Goal: Information Seeking & Learning: Find specific fact

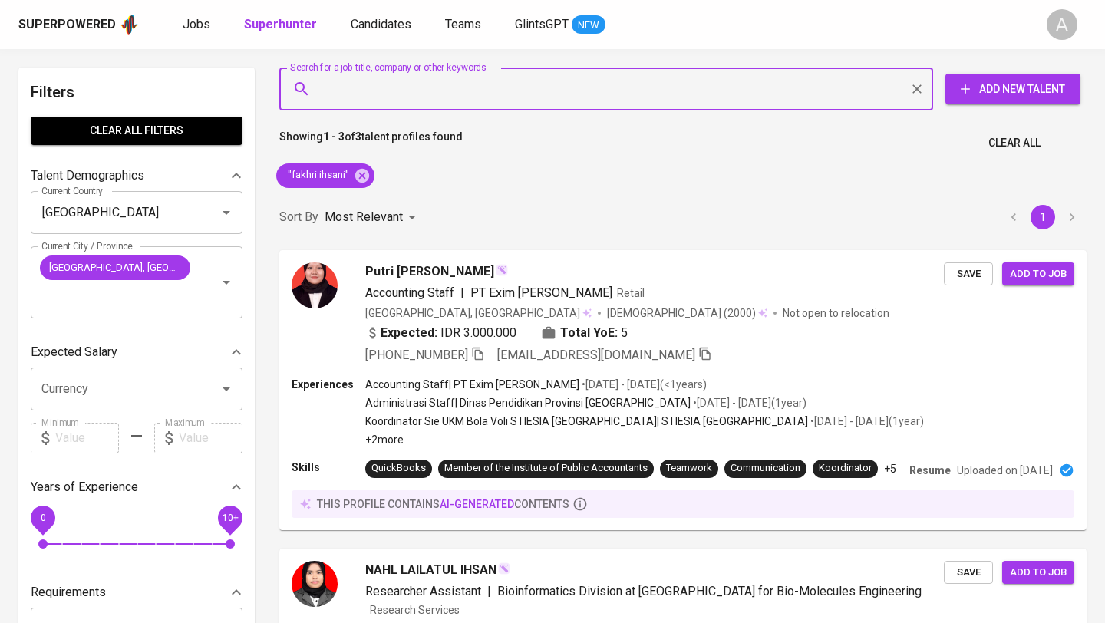
click at [1024, 142] on span "Clear All" at bounding box center [1014, 143] width 52 height 19
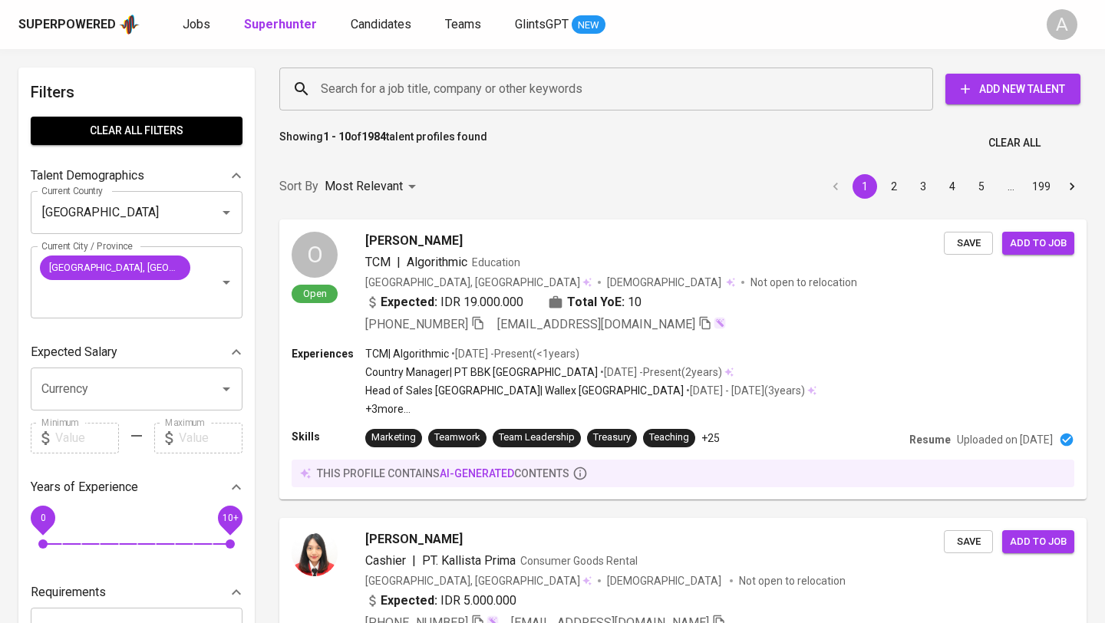
click at [455, 93] on input "Search for a job title, company or other keywords" at bounding box center [610, 88] width 586 height 29
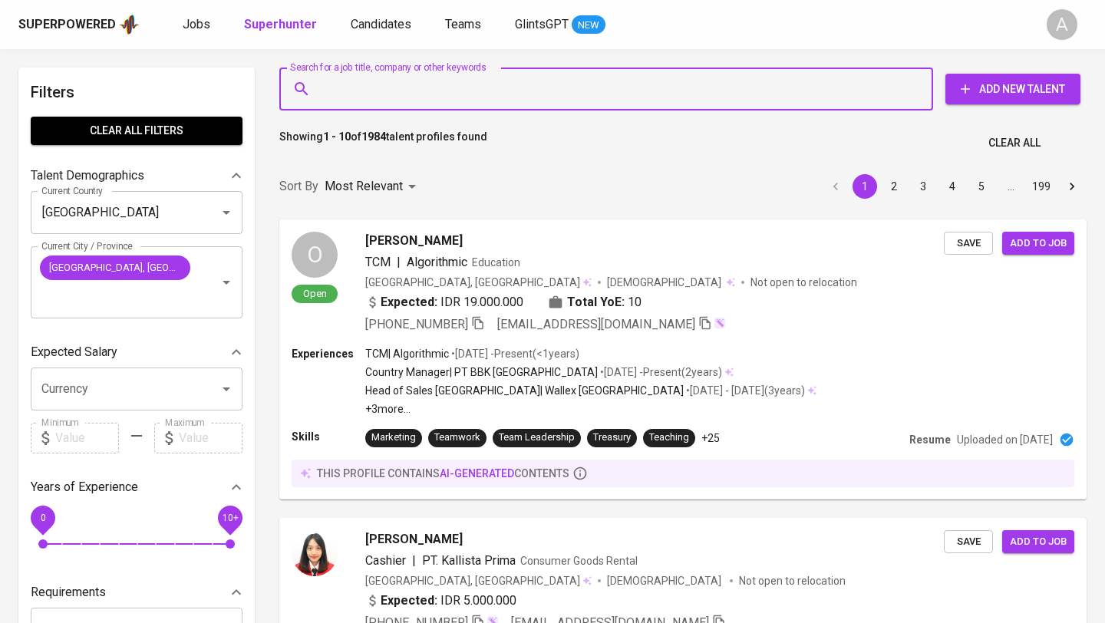
paste input "[EMAIL_ADDRESS][DOMAIN_NAME]"
type input "[EMAIL_ADDRESS][DOMAIN_NAME]"
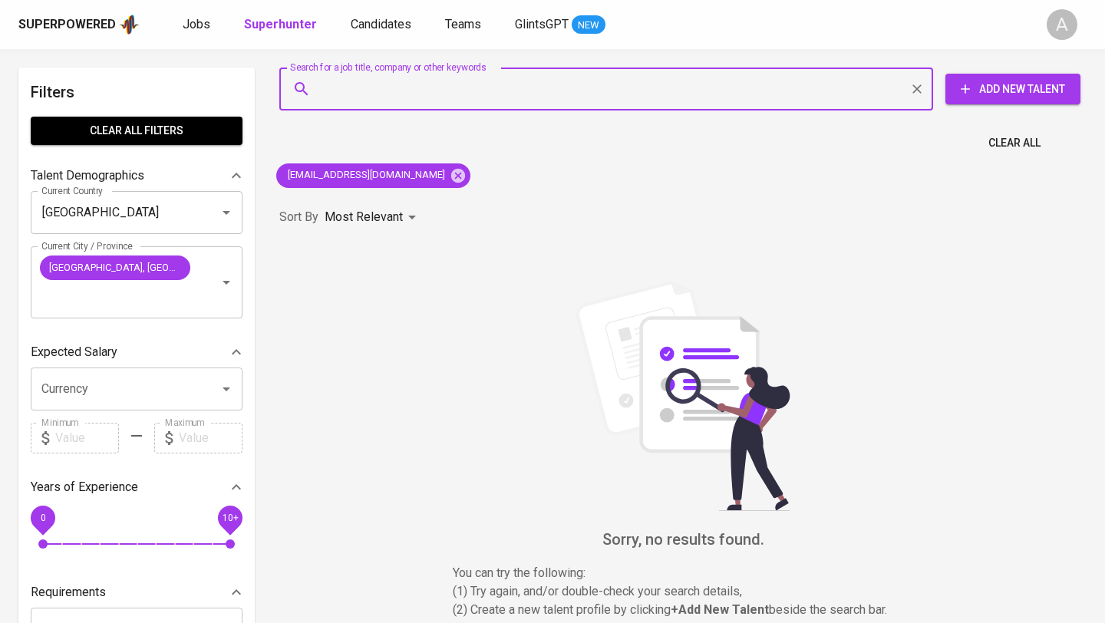
click at [1008, 140] on span "Clear All" at bounding box center [1014, 143] width 52 height 19
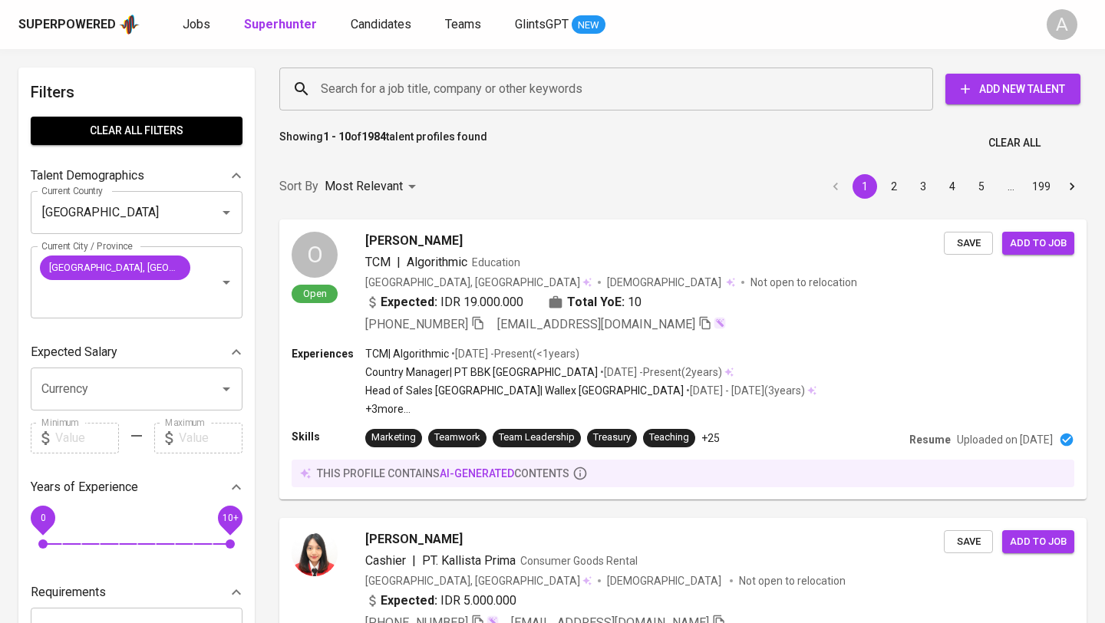
click at [642, 89] on input "Search for a job title, company or other keywords" at bounding box center [610, 88] width 586 height 29
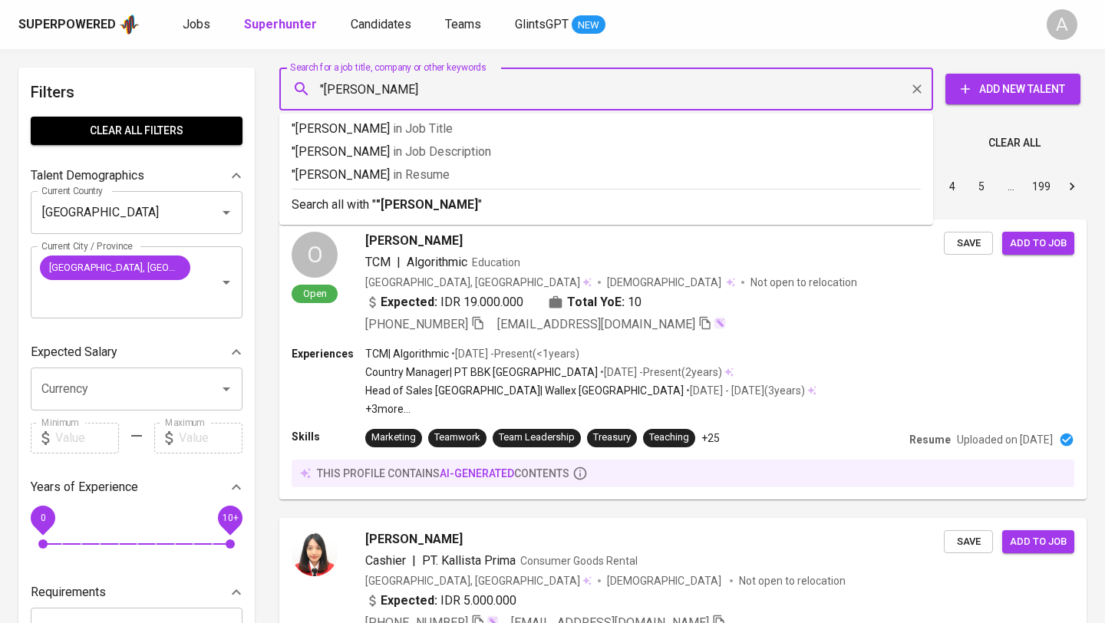
type input ""[PERSON_NAME]""
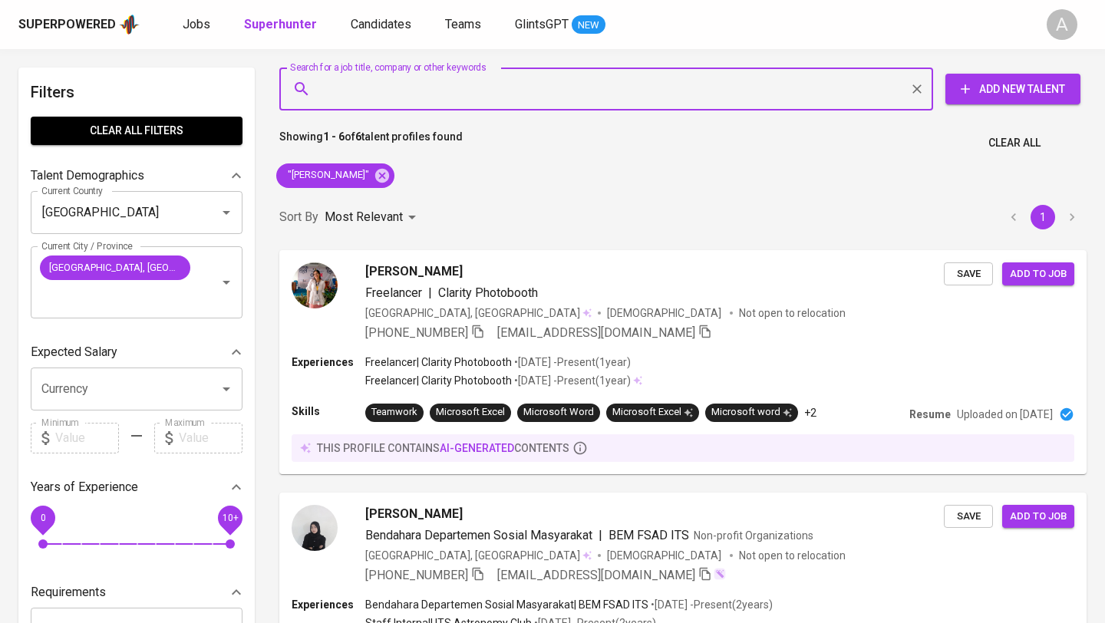
click at [1015, 136] on span "Clear All" at bounding box center [1014, 143] width 52 height 19
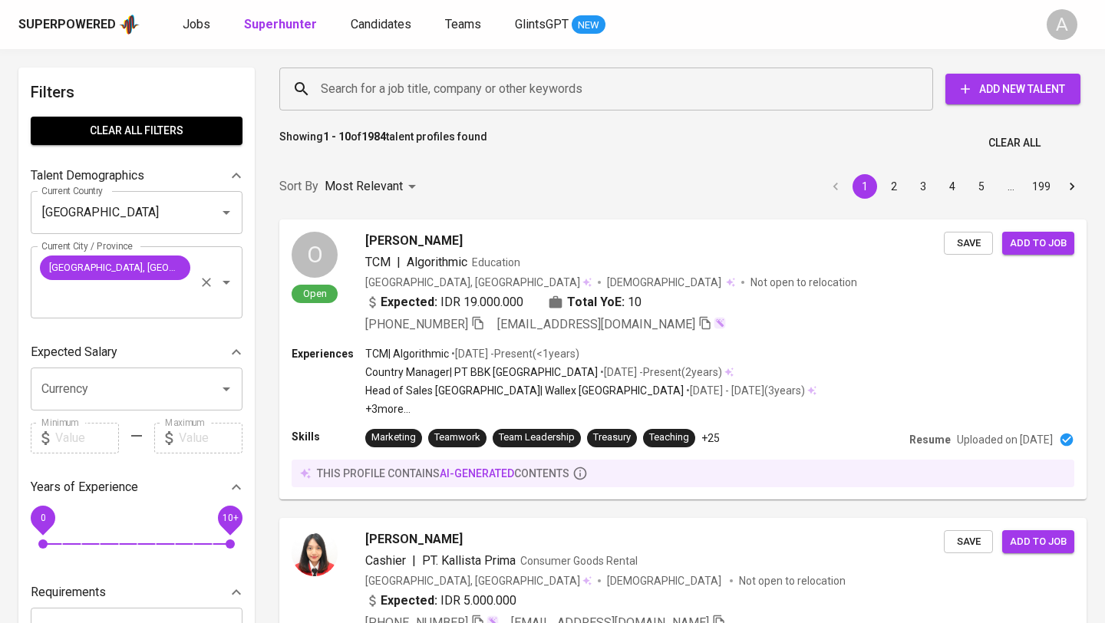
click at [205, 278] on icon "Clear" at bounding box center [206, 282] width 9 height 9
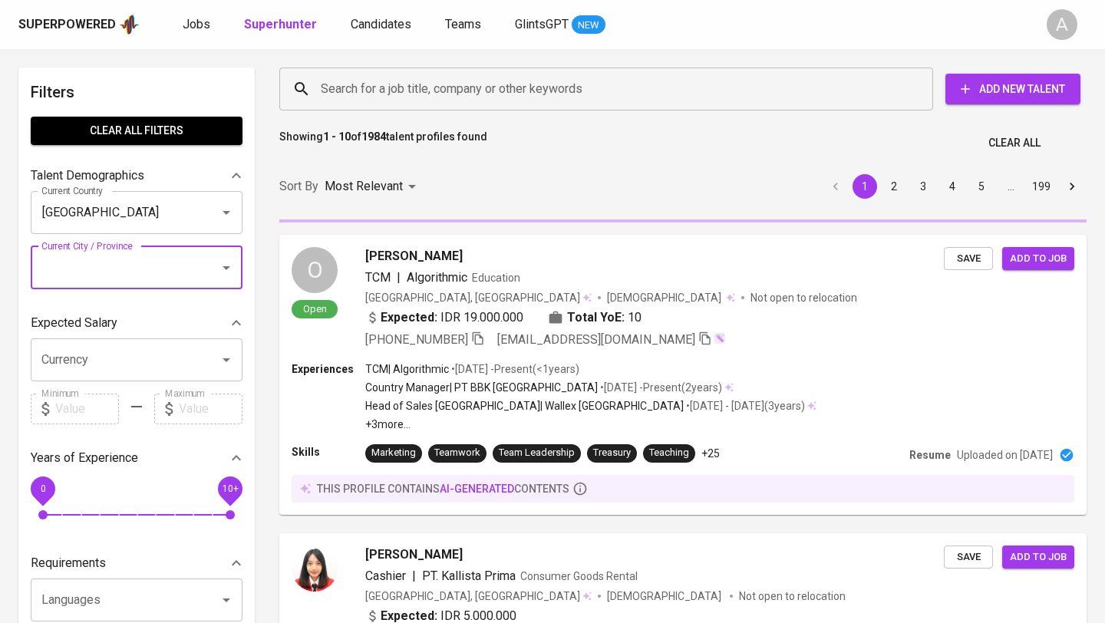
click at [181, 127] on span "Clear All filters" at bounding box center [136, 130] width 187 height 19
checkbox input "true"
checkbox input "false"
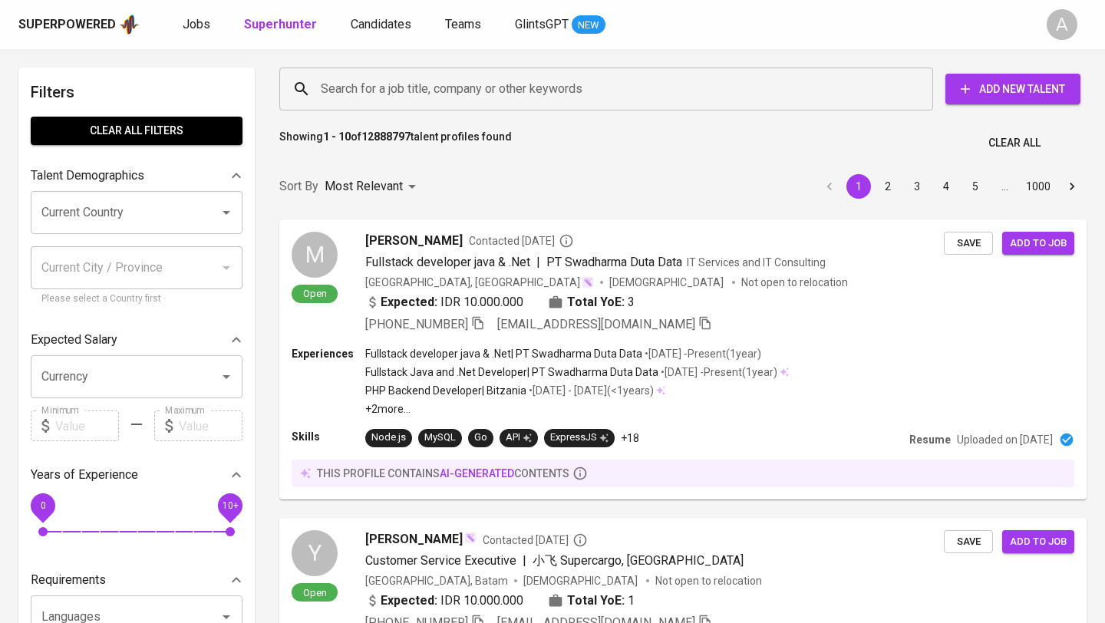
click at [479, 85] on input "Search for a job title, company or other keywords" at bounding box center [610, 88] width 586 height 29
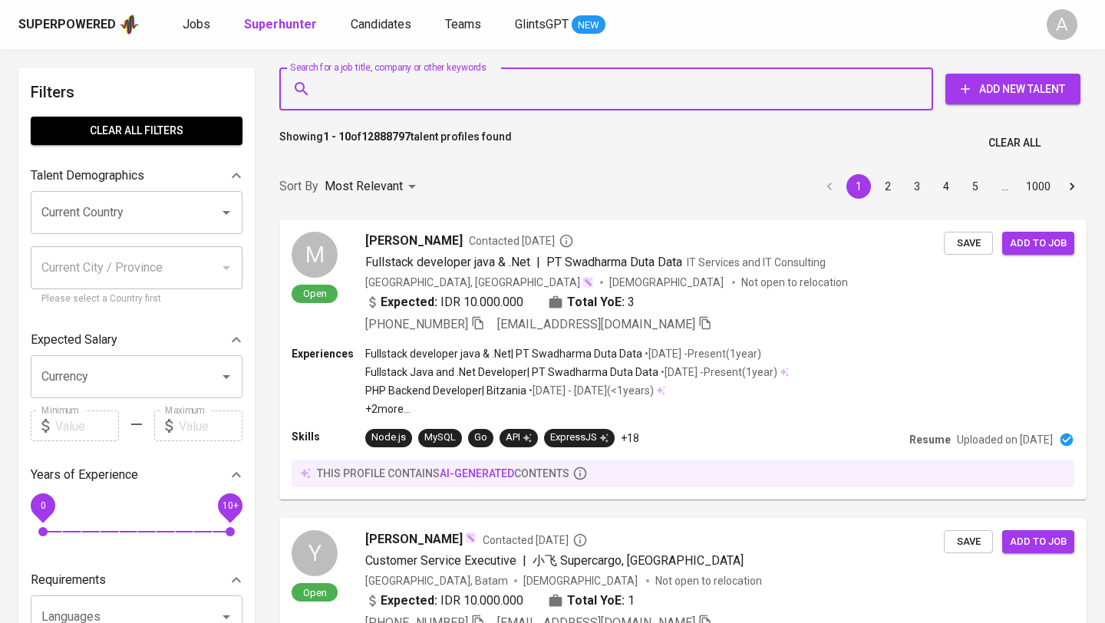
paste input "[EMAIL_ADDRESS][DOMAIN_NAME]"
type input "[EMAIL_ADDRESS][DOMAIN_NAME]"
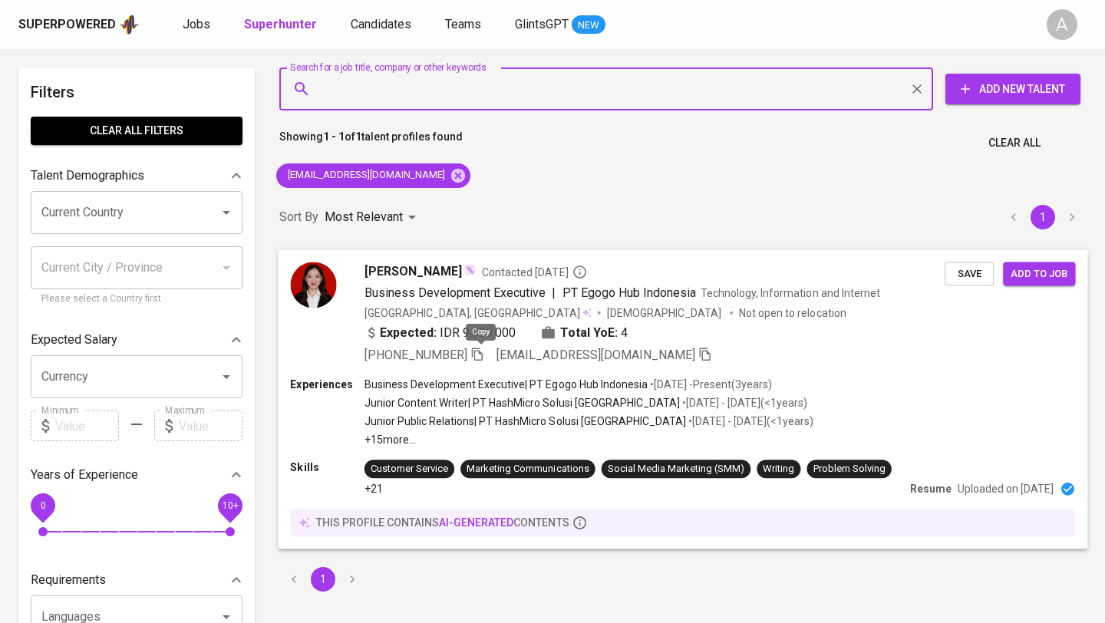
click at [478, 358] on icon "button" at bounding box center [477, 354] width 11 height 13
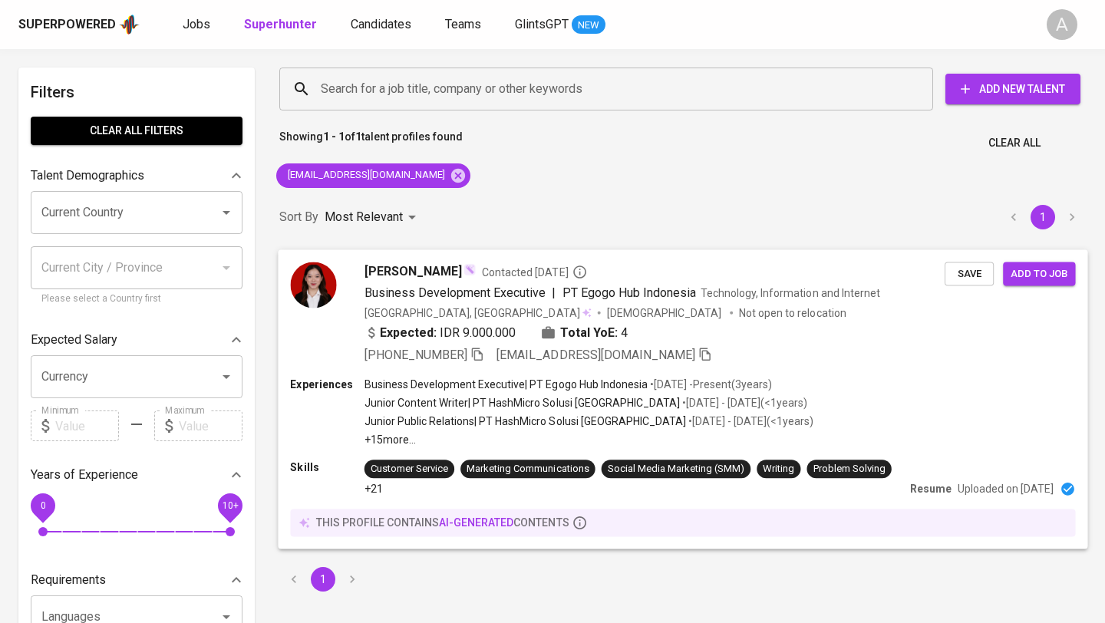
click at [719, 332] on div "Expected: IDR 9.000.000 Total YoE: 4" at bounding box center [654, 334] width 580 height 22
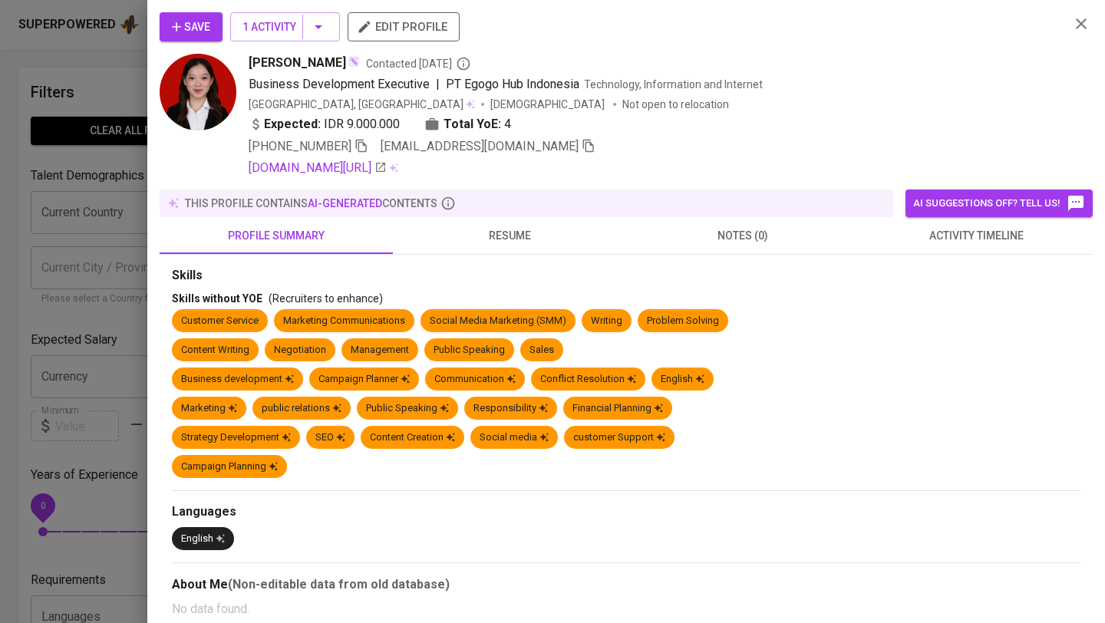
click at [523, 223] on button "resume" at bounding box center [509, 235] width 233 height 37
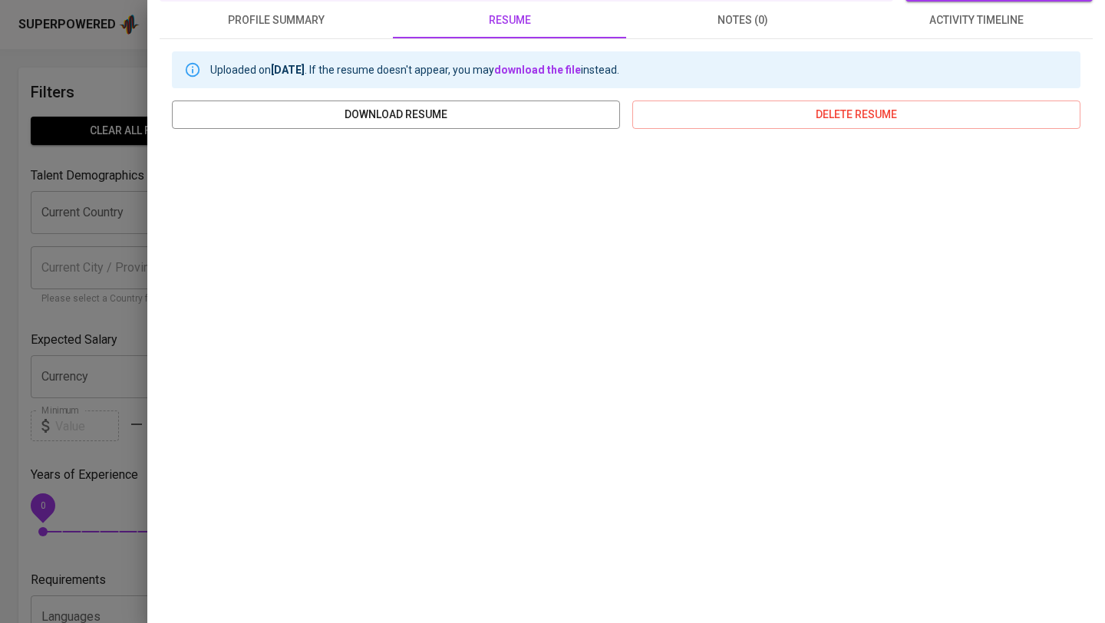
scroll to position [213, 0]
